Goal: Information Seeking & Learning: Learn about a topic

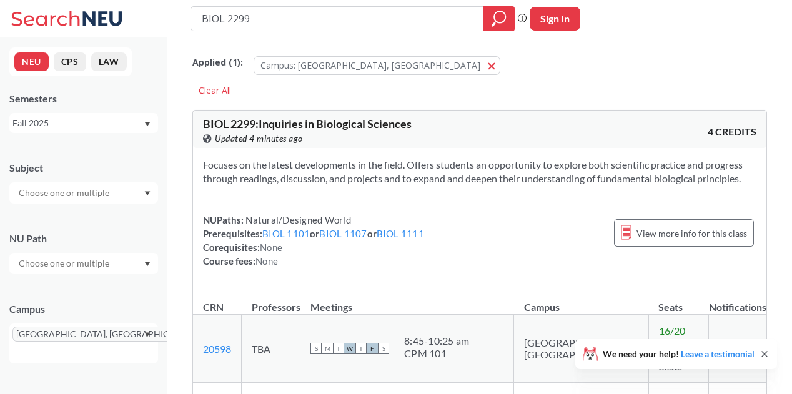
drag, startPoint x: 264, startPoint y: 24, endPoint x: 127, endPoint y: 16, distance: 136.4
click at [127, 16] on div "BIOL 2299 Phrase search guarantees the exact search appears in the results. Ex.…" at bounding box center [396, 18] width 792 height 37
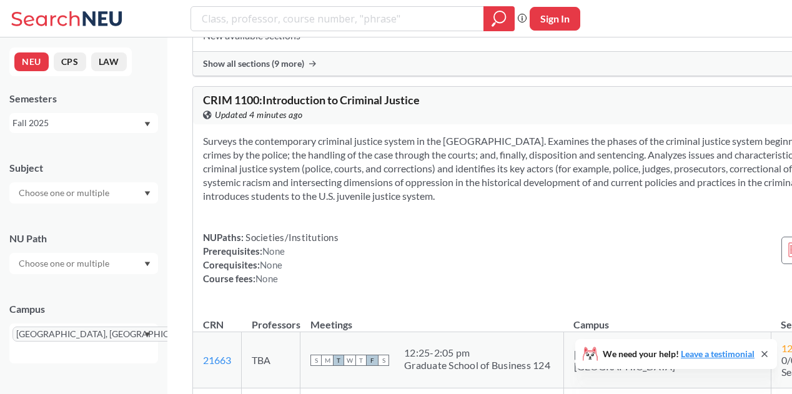
scroll to position [1197, 0]
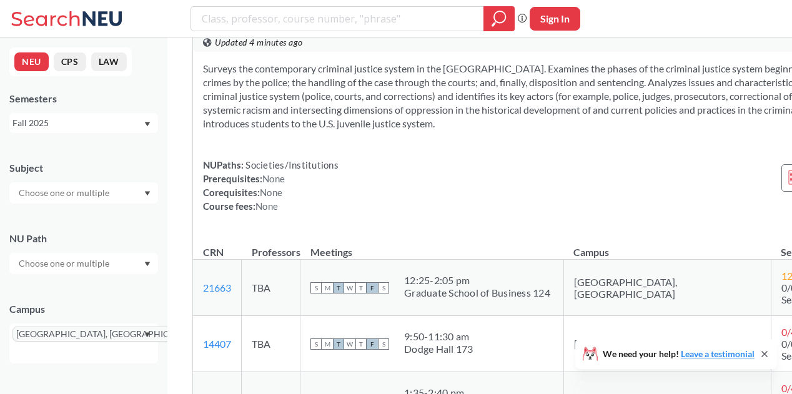
click at [548, 197] on div "NUPaths: Societies/Institutions Prerequisites: None Corequisites: None Course f…" at bounding box center [563, 185] width 721 height 55
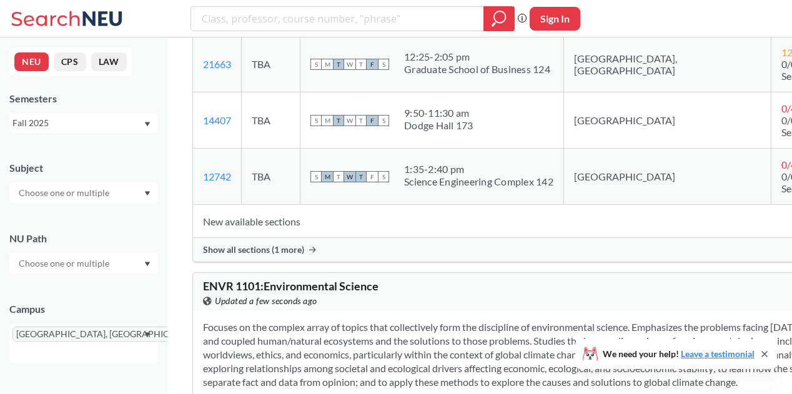
scroll to position [1422, 0]
click at [279, 255] on span "Show all sections (1 more)" at bounding box center [253, 249] width 101 height 11
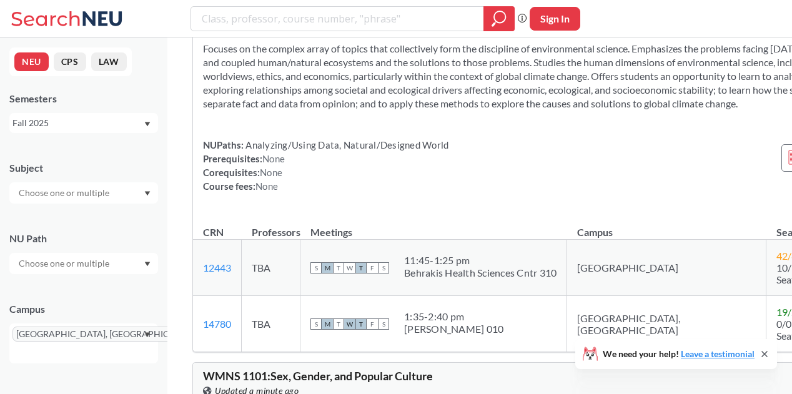
scroll to position [1756, 0]
click at [270, 110] on section "Focuses on the complex array of topics that collectively form the discipline of…" at bounding box center [563, 75] width 721 height 69
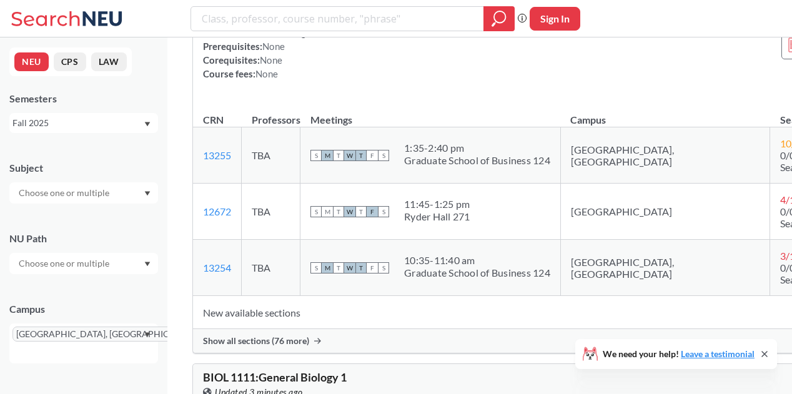
scroll to position [5698, 0]
click at [455, 184] on td "S M T W T F S 1:35 - 2:40 pm Graduate School of Business 124" at bounding box center [430, 156] width 260 height 56
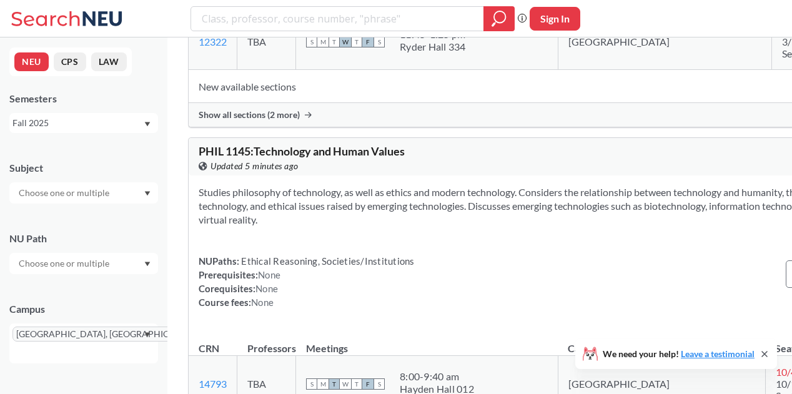
scroll to position [9582, 0]
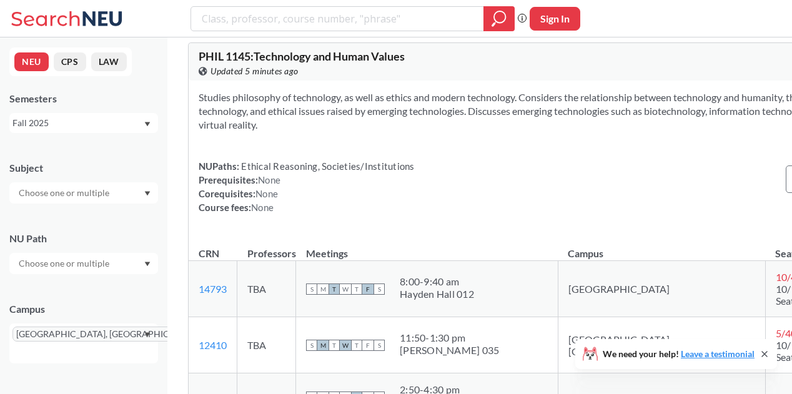
click at [282, 26] on span "Show all sections (2 more)" at bounding box center [249, 19] width 101 height 11
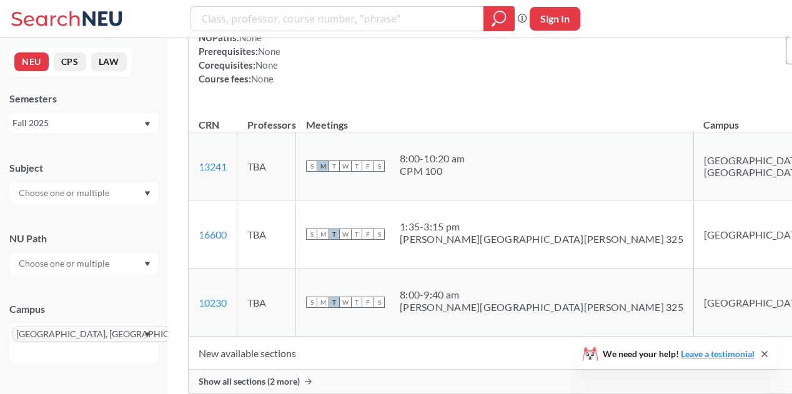
scroll to position [11492, 0]
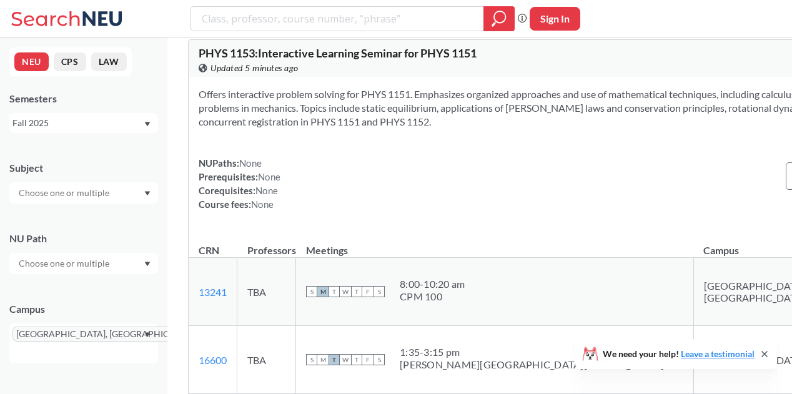
click at [413, 75] on div "PHYS 1153 : Interactive Learning Seminar for PHYS 1151 View this course on Bann…" at bounding box center [381, 60] width 365 height 27
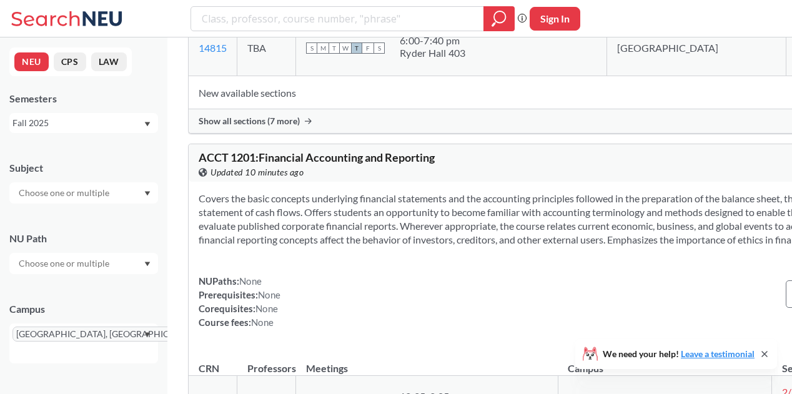
scroll to position [14366, 0]
click at [265, 126] on span "Show all sections (7 more)" at bounding box center [249, 120] width 101 height 11
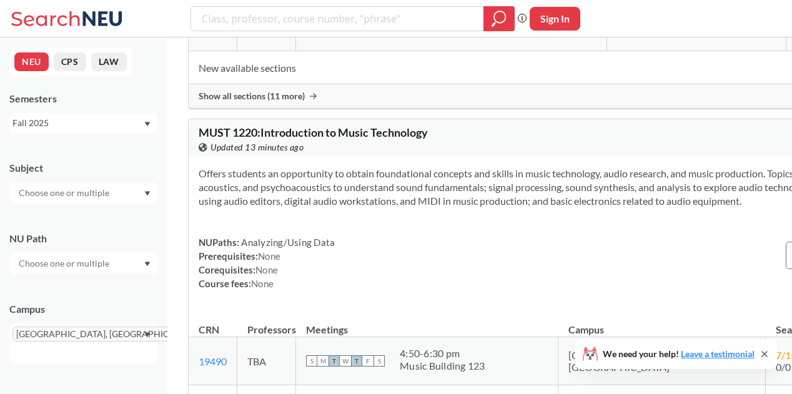
scroll to position [16617, 0]
click at [313, 107] on div "Show all sections (11 more)" at bounding box center [564, 96] width 750 height 24
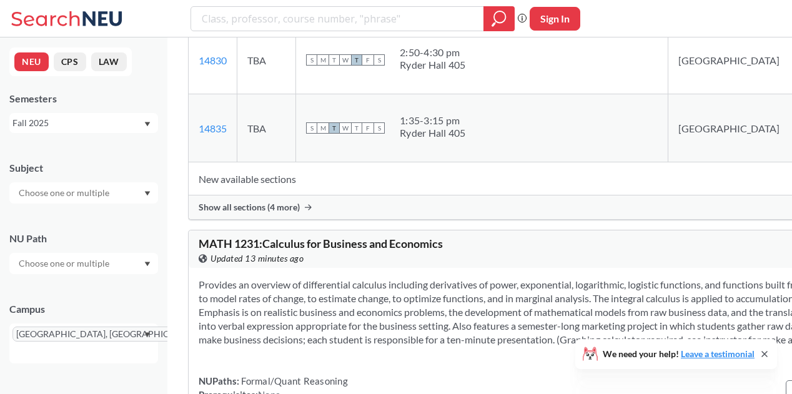
scroll to position [18059, 0]
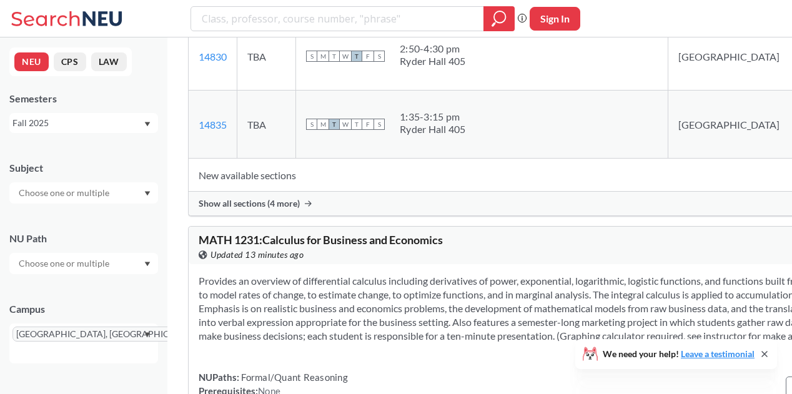
click at [305, 215] on div "Show all sections (4 more)" at bounding box center [564, 204] width 750 height 24
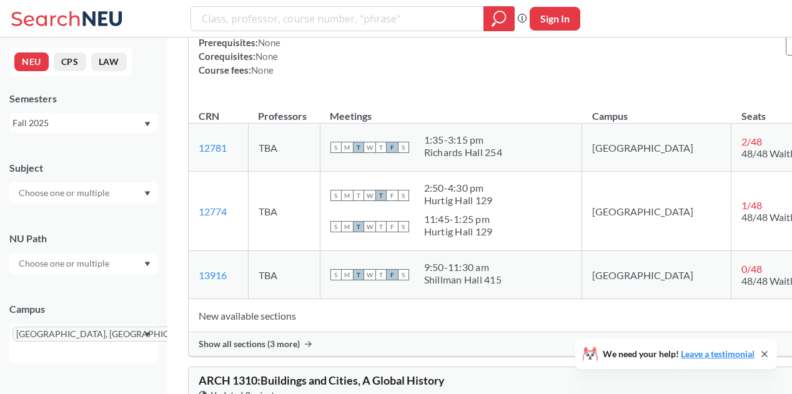
scroll to position [20104, 0]
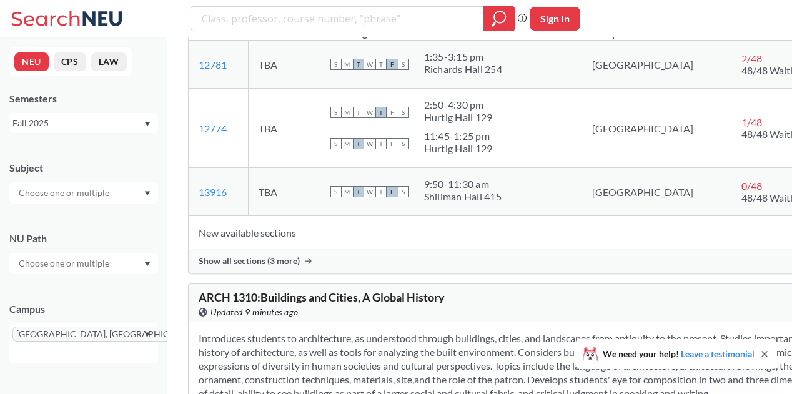
click at [282, 273] on div "Show all sections (3 more)" at bounding box center [564, 261] width 750 height 24
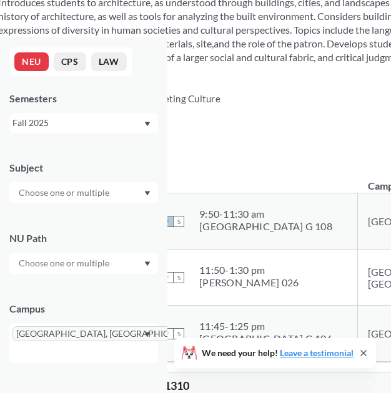
scroll to position [20738, 0]
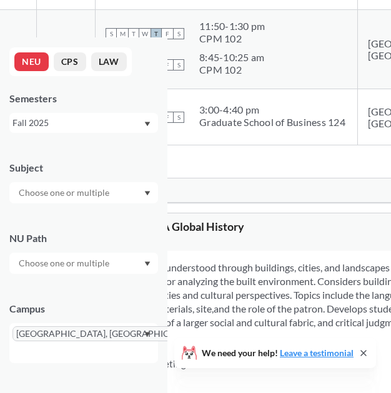
scroll to position [20761, 0]
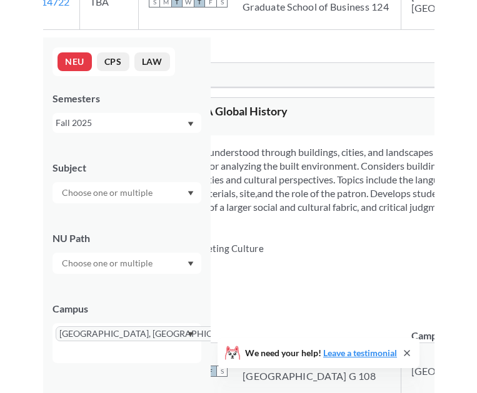
scroll to position [20876, 0]
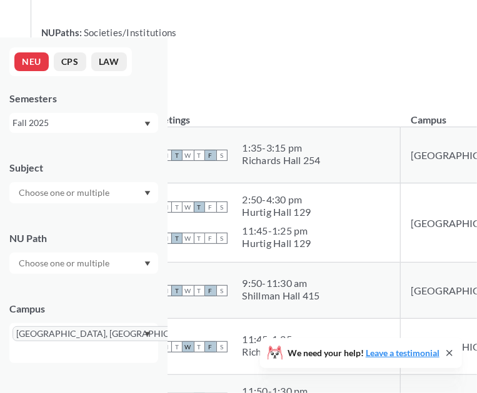
scroll to position [20396, 0]
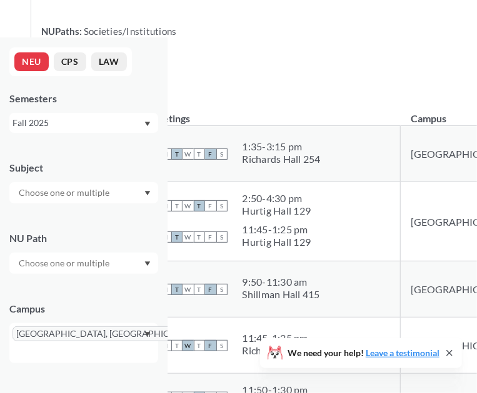
click at [25, 64] on button "NEU" at bounding box center [31, 61] width 34 height 19
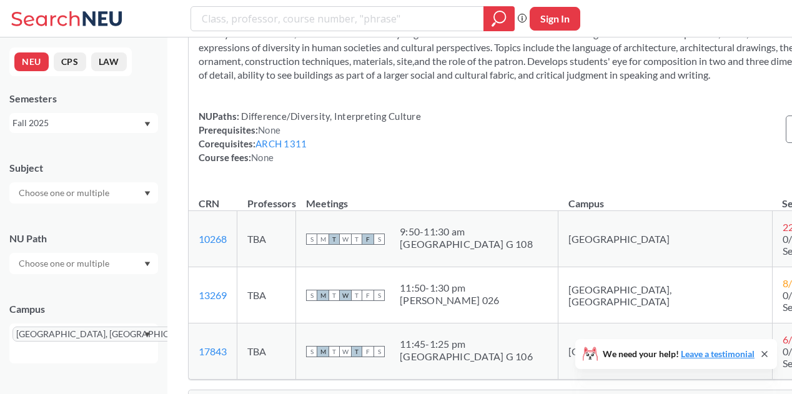
scroll to position [20969, 0]
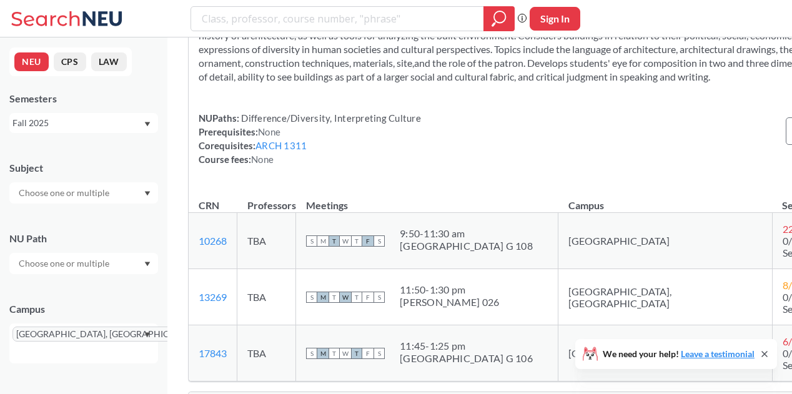
drag, startPoint x: 201, startPoint y: 141, endPoint x: 469, endPoint y: 137, distance: 268.0
copy span "ARCH 1310 : Buildings and Cities, A Global History"
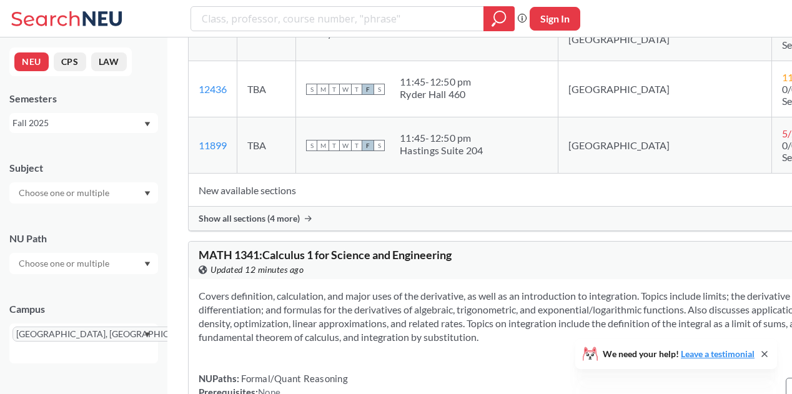
scroll to position [21556, 0]
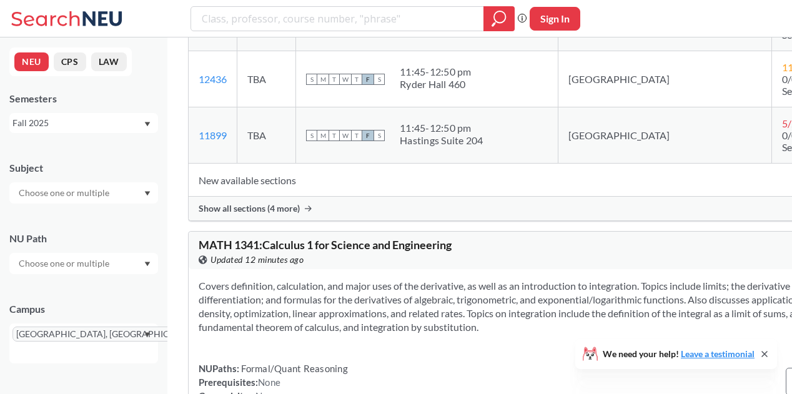
click at [317, 51] on td "See syllabus" at bounding box center [427, 23] width 262 height 56
click at [379, 51] on td "See syllabus" at bounding box center [427, 23] width 262 height 56
click at [358, 29] on span "See syllabus" at bounding box center [332, 23] width 52 height 12
click at [222, 29] on link "15120" at bounding box center [213, 23] width 28 height 12
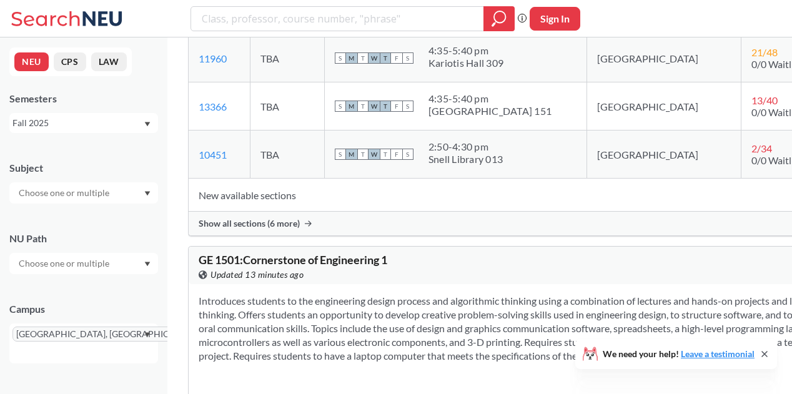
scroll to position [23036, 0]
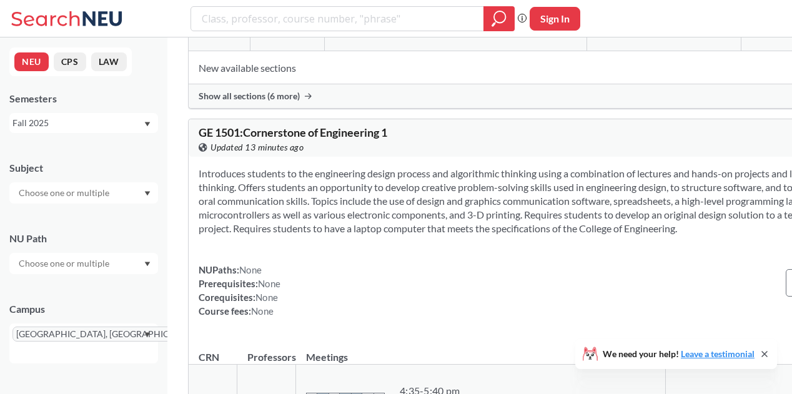
click at [282, 102] on span "Show all sections (6 more)" at bounding box center [249, 96] width 101 height 11
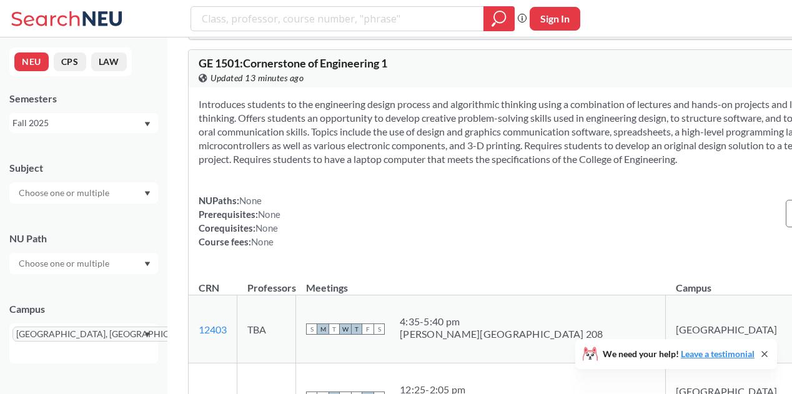
scroll to position [23465, 0]
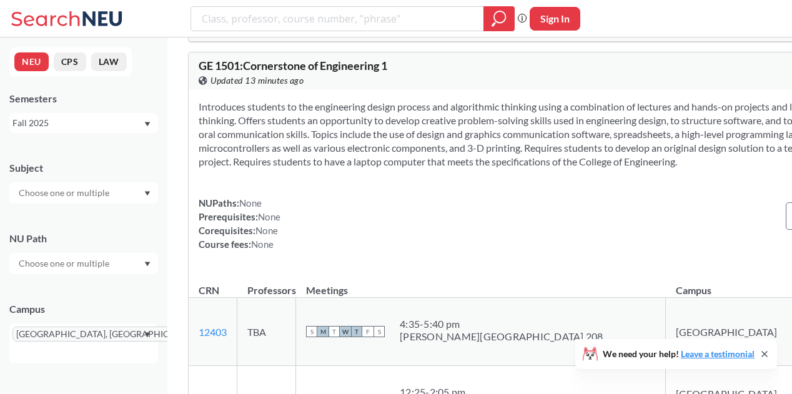
click at [282, 169] on section "Introduces students to the engineering design process and algorithmic thinking …" at bounding box center [564, 134] width 730 height 69
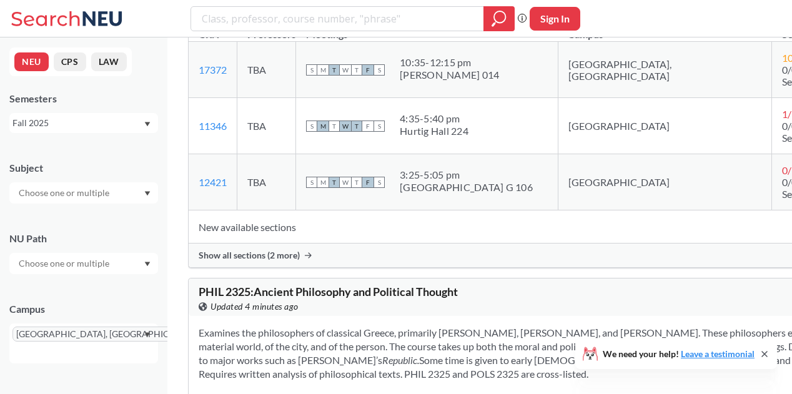
scroll to position [30358, 0]
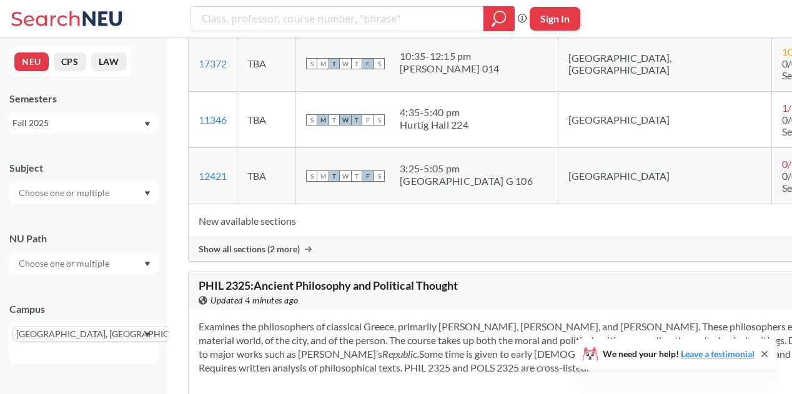
click at [297, 255] on span "Show all sections (2 more)" at bounding box center [249, 249] width 101 height 11
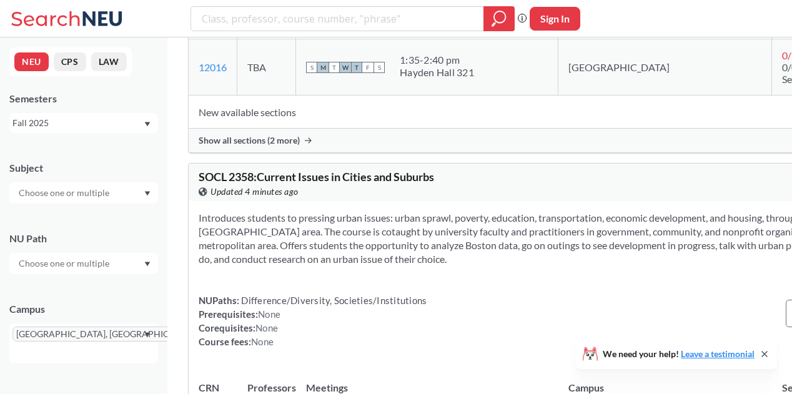
scroll to position [31043, 0]
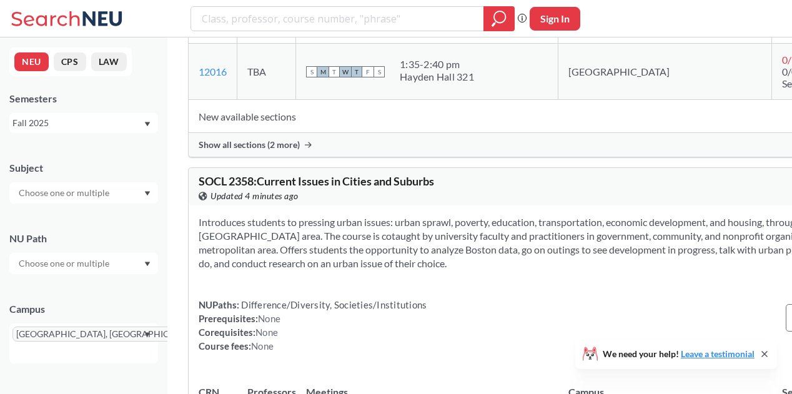
click at [266, 133] on td "New available sections" at bounding box center [526, 116] width 674 height 33
click at [280, 133] on td "New available sections" at bounding box center [526, 116] width 674 height 33
click at [307, 157] on div "Show all sections (2 more)" at bounding box center [564, 145] width 750 height 24
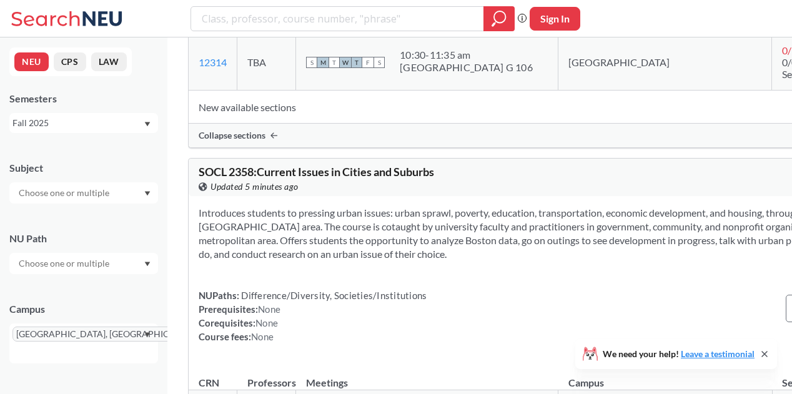
scroll to position [31163, 0]
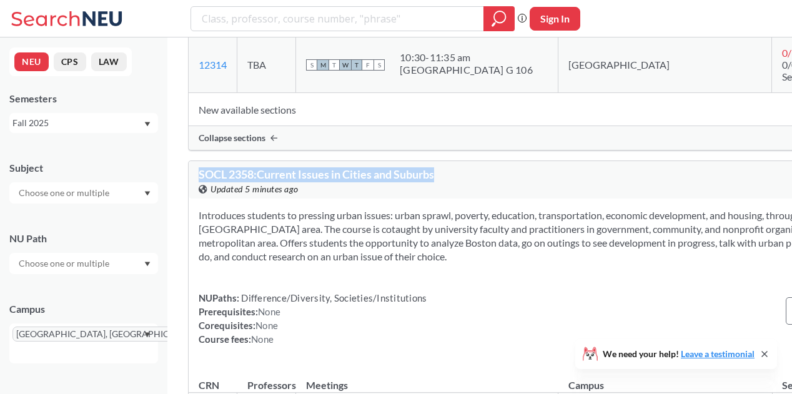
drag, startPoint x: 201, startPoint y: 182, endPoint x: 443, endPoint y: 172, distance: 242.6
click at [443, 172] on div "SOCL 2358 : Current Issues in Cities and Suburbs View this course on Banner. Up…" at bounding box center [564, 179] width 750 height 37
drag, startPoint x: 201, startPoint y: 183, endPoint x: 457, endPoint y: 182, distance: 255.5
click at [457, 182] on div "SOCL 2358 : Current Issues in Cities and Suburbs View this course on Banner. Up…" at bounding box center [564, 179] width 750 height 37
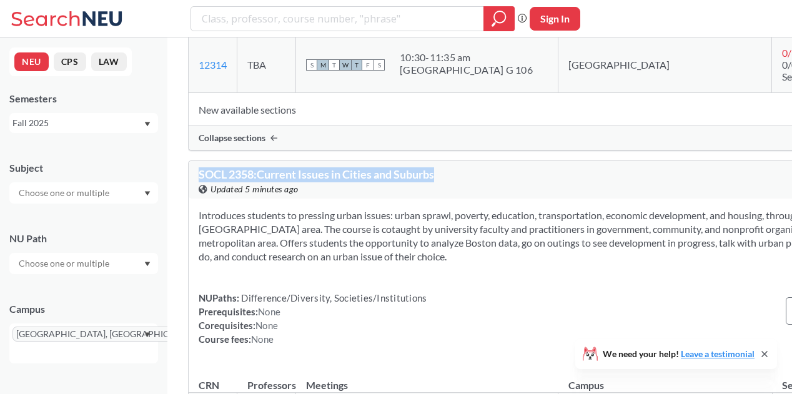
copy span "SOCL 2358 : Current Issues in Cities and Suburbs"
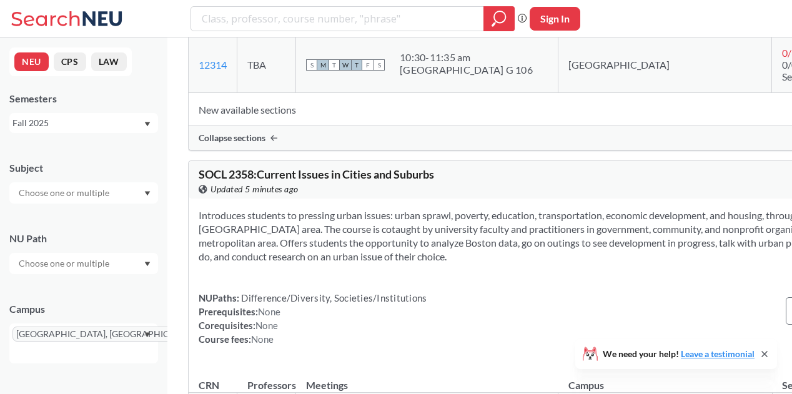
click at [459, 299] on div "Introduces students to pressing urban issues: urban sprawl, poverty, education,…" at bounding box center [564, 282] width 750 height 167
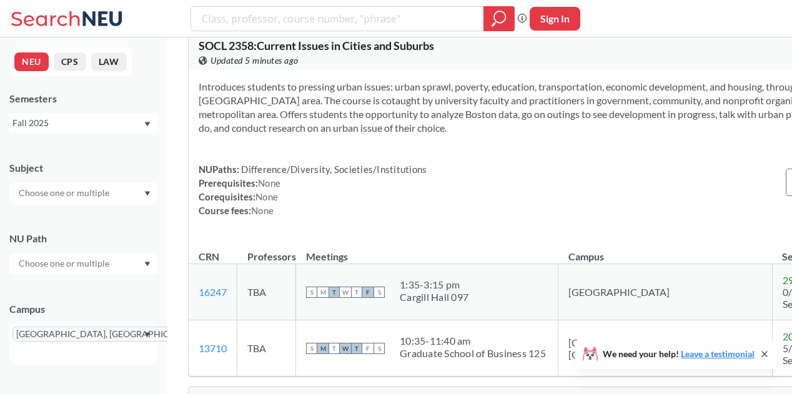
click at [459, 299] on td "S M T W T F S 1:35 - 3:15 pm [PERSON_NAME][GEOGRAPHIC_DATA][PERSON_NAME] 097" at bounding box center [427, 292] width 262 height 56
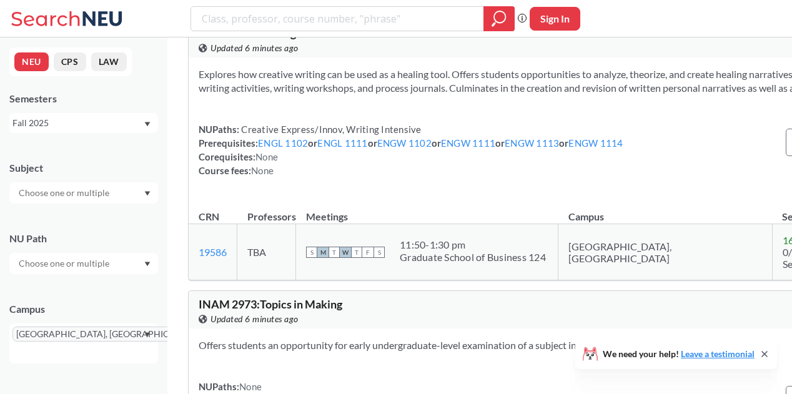
scroll to position [31632, 0]
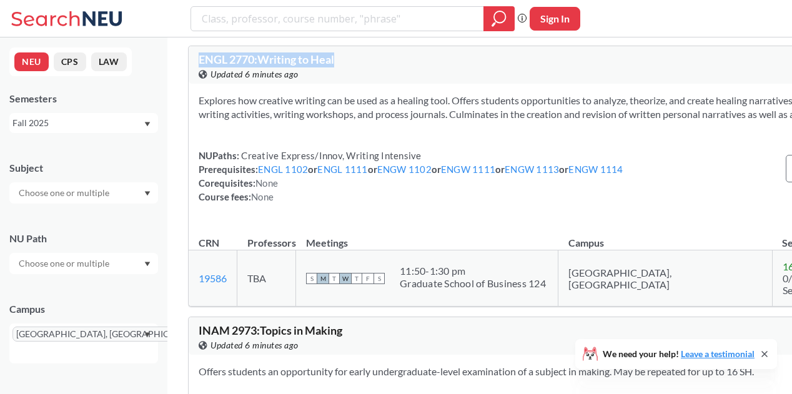
drag, startPoint x: 204, startPoint y: 82, endPoint x: 412, endPoint y: 69, distance: 207.7
click at [412, 69] on div "ENGL 2770 : Writing to Heal View this course on Banner. Updated 6 minutes ago 4…" at bounding box center [563, 176] width 751 height 261
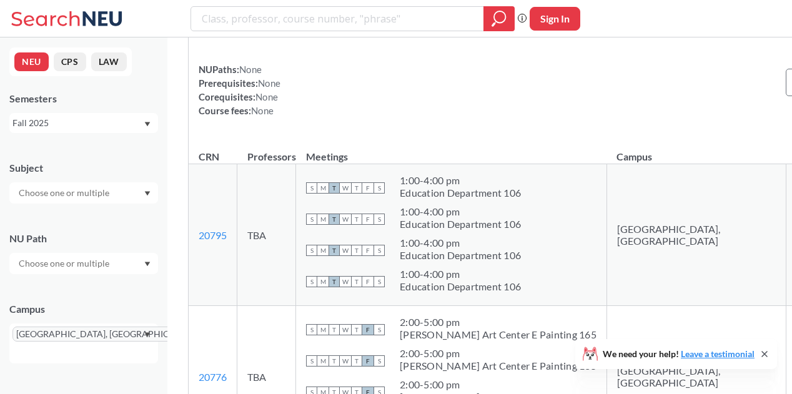
scroll to position [31987, 0]
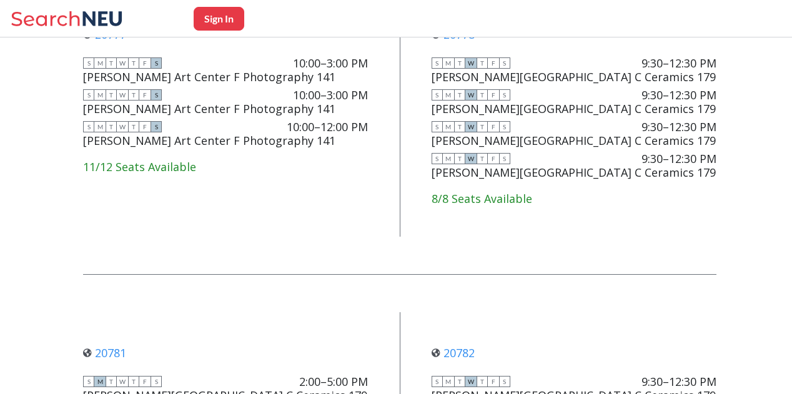
scroll to position [1550, 0]
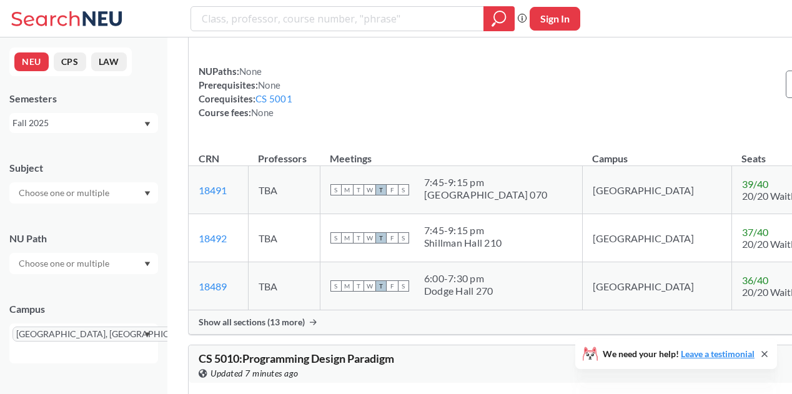
scroll to position [35835, 0]
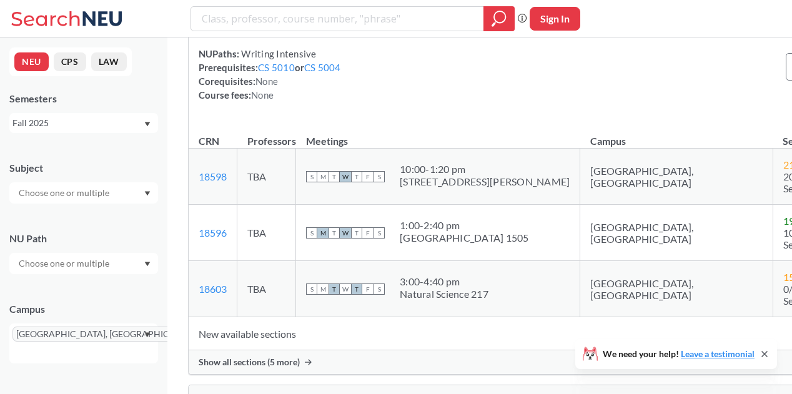
scroll to position [42896, 0]
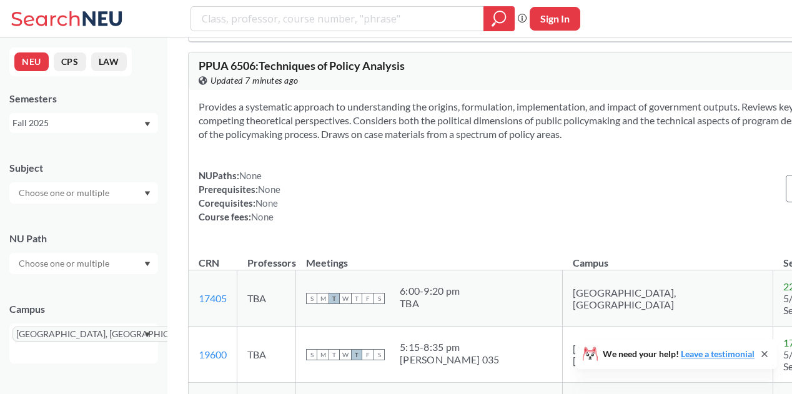
scroll to position [54818, 0]
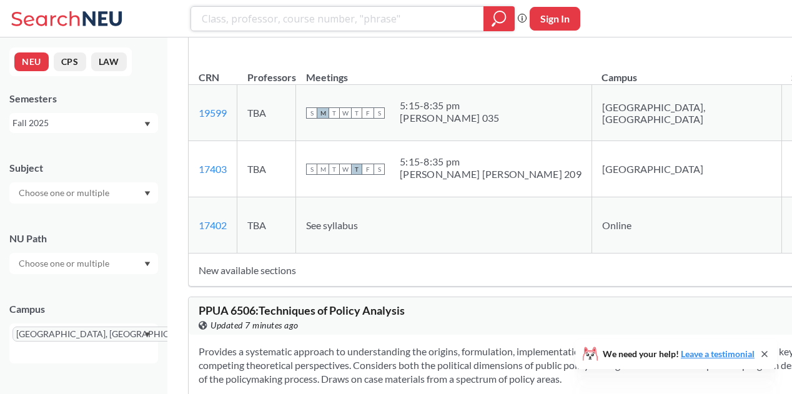
click at [333, 17] on input "search" at bounding box center [337, 18] width 274 height 21
click at [333, 17] on input "m" at bounding box center [337, 18] width 274 height 21
type input "mathematical thinking"
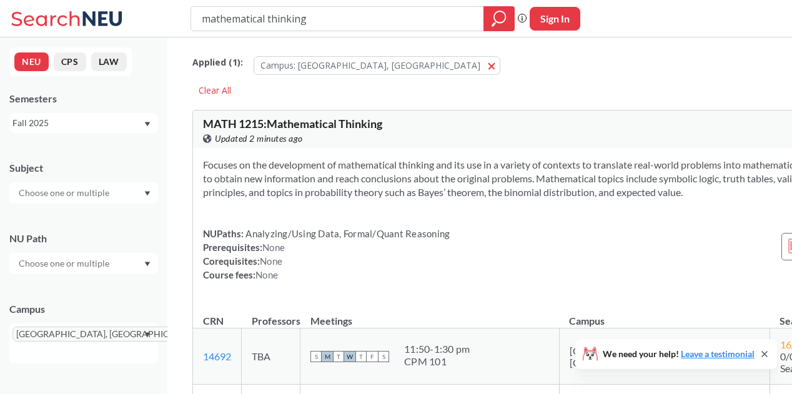
click at [408, 34] on div "mathematical thinking Phrase search guarantees the exact search appears in the …" at bounding box center [396, 18] width 792 height 37
drag, startPoint x: 375, startPoint y: 18, endPoint x: 140, endPoint y: 60, distance: 238.5
type input "writing to heal"
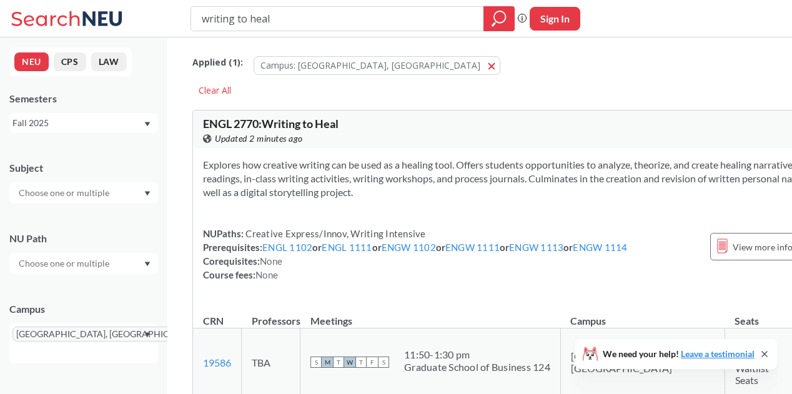
type input "mathematical thinking"
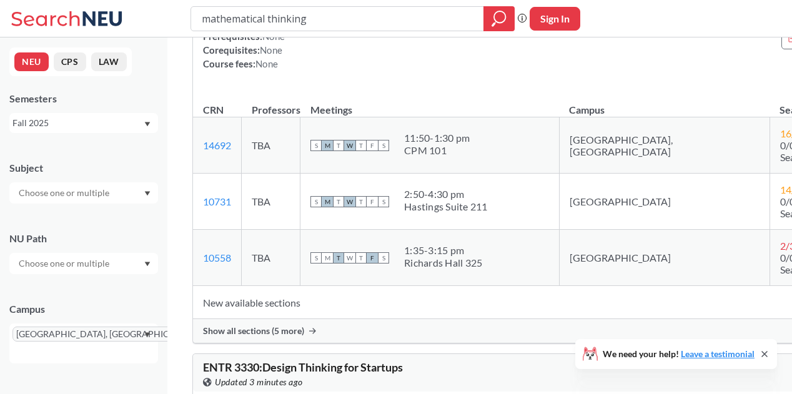
scroll to position [220, 0]
